Goal: Information Seeking & Learning: Learn about a topic

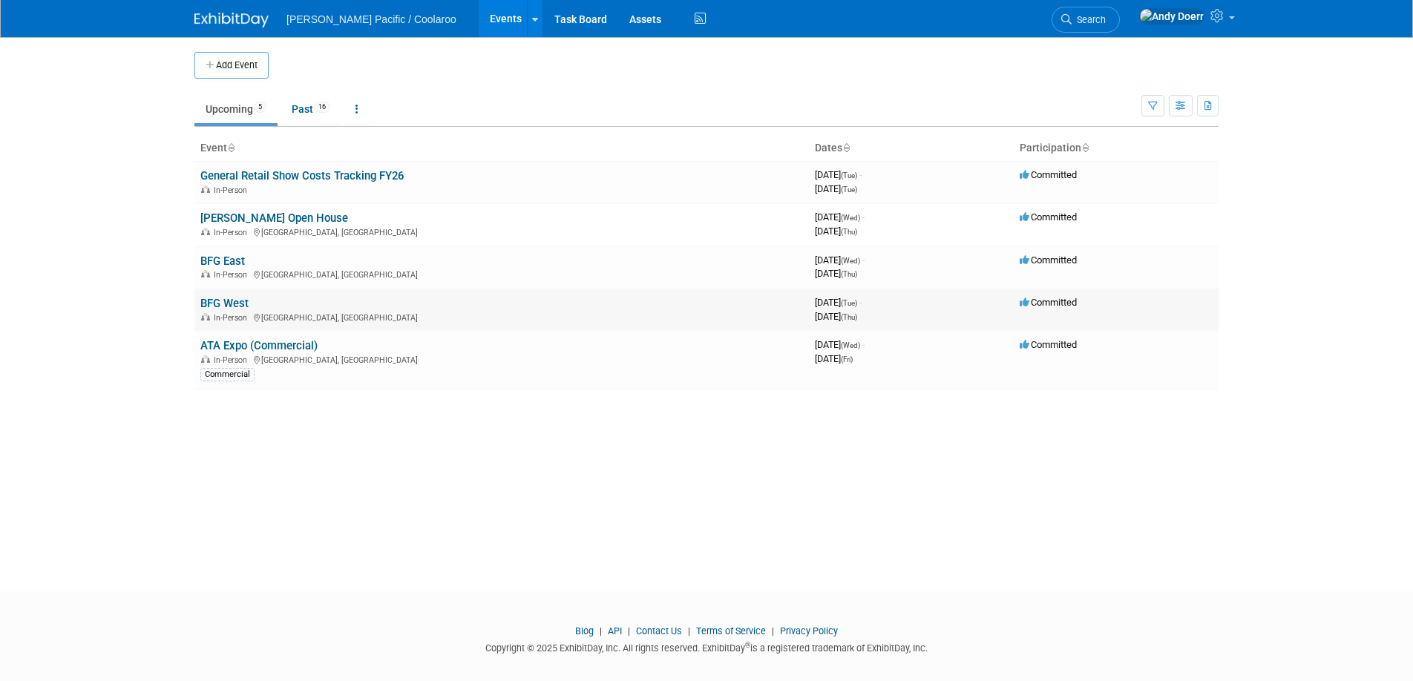
click at [238, 306] on link "BFG West" at bounding box center [224, 303] width 48 height 13
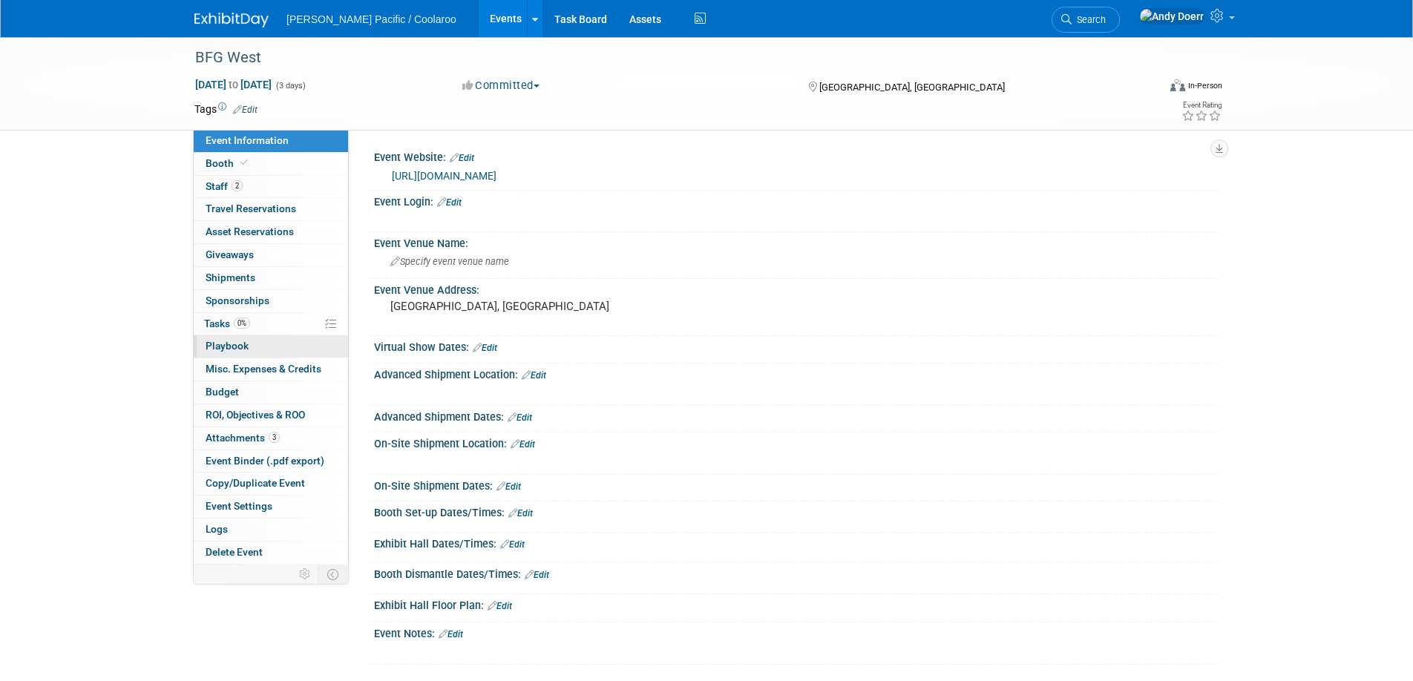
click at [285, 353] on link "0 Playbook 0" at bounding box center [271, 347] width 154 height 22
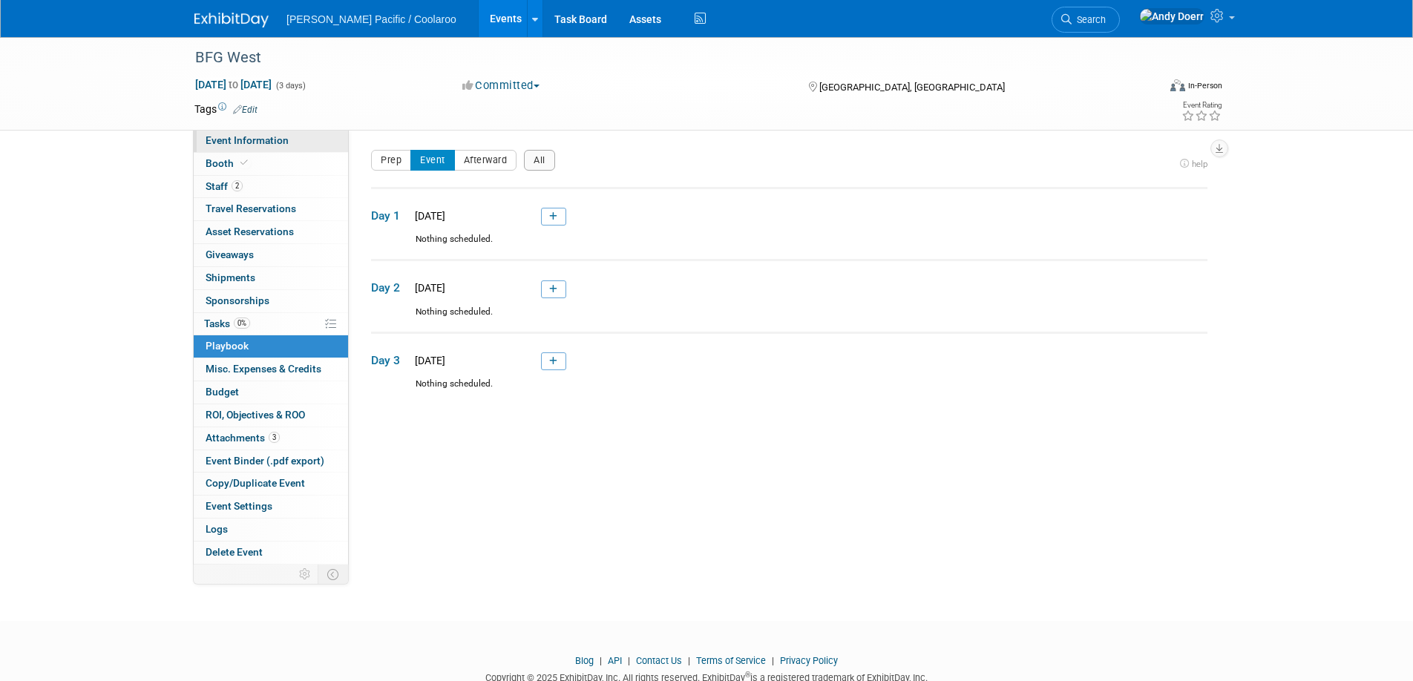
click at [267, 141] on span "Event Information" at bounding box center [247, 140] width 83 height 12
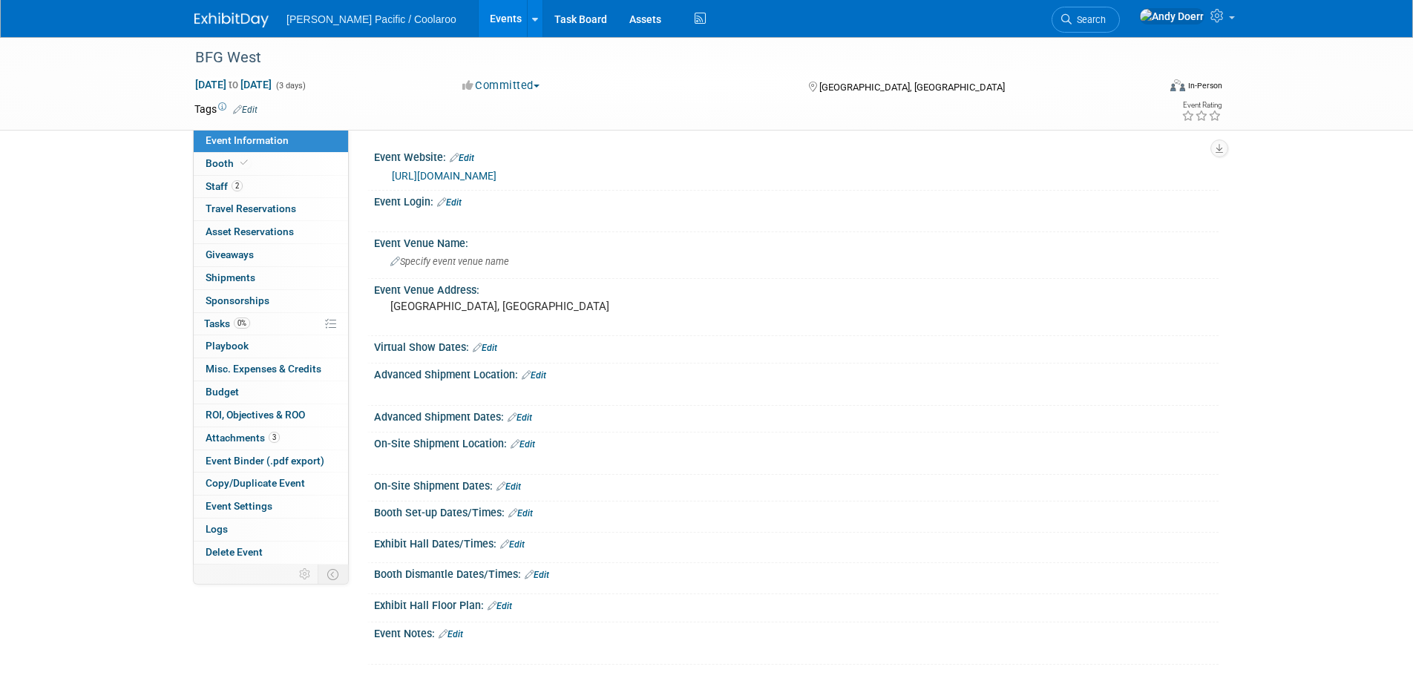
click at [497, 177] on link "[URL][DOMAIN_NAME]" at bounding box center [444, 176] width 105 height 12
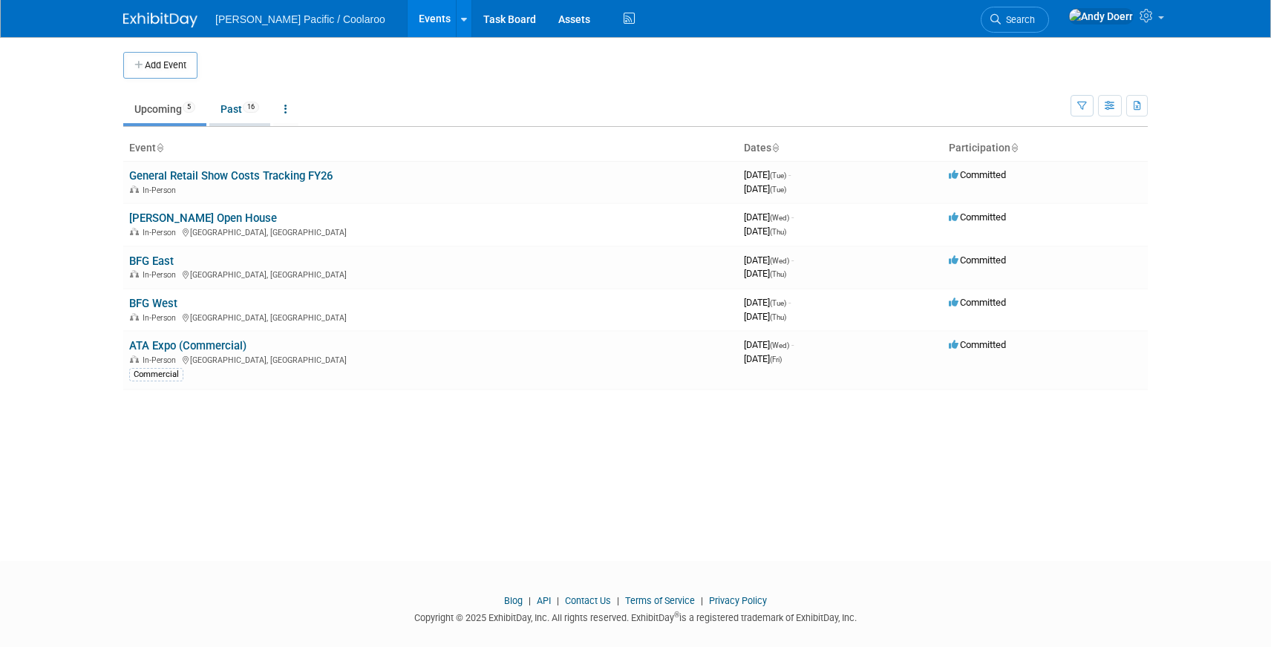
click at [223, 111] on link "Past 16" at bounding box center [239, 109] width 61 height 28
